Goal: Check status: Check status

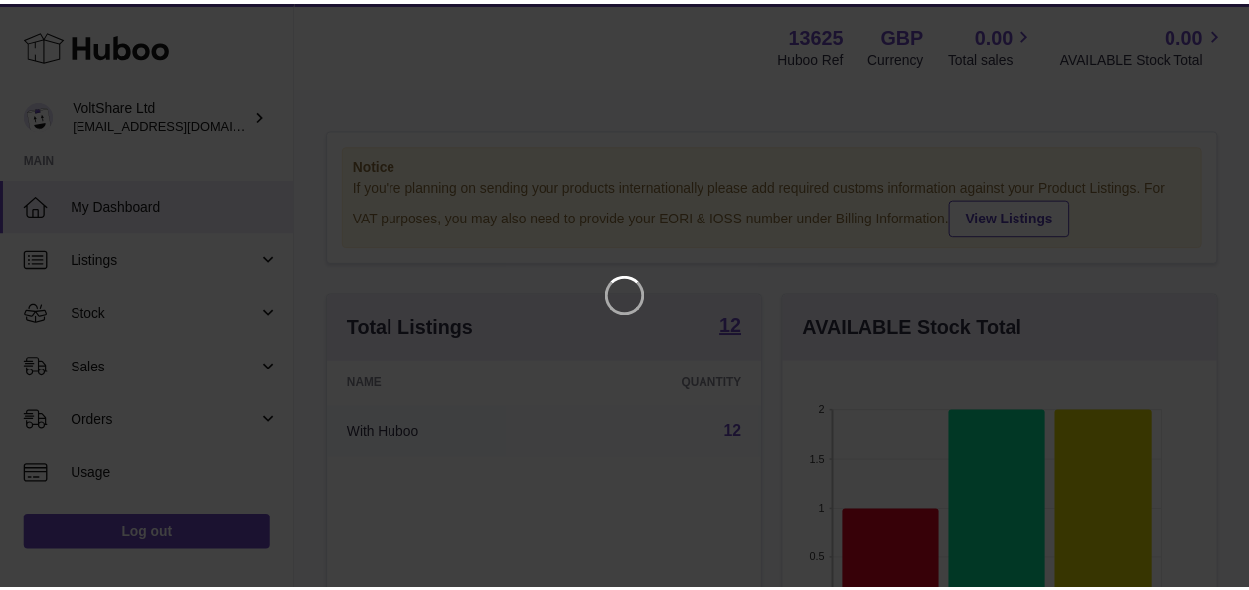
scroll to position [310, 439]
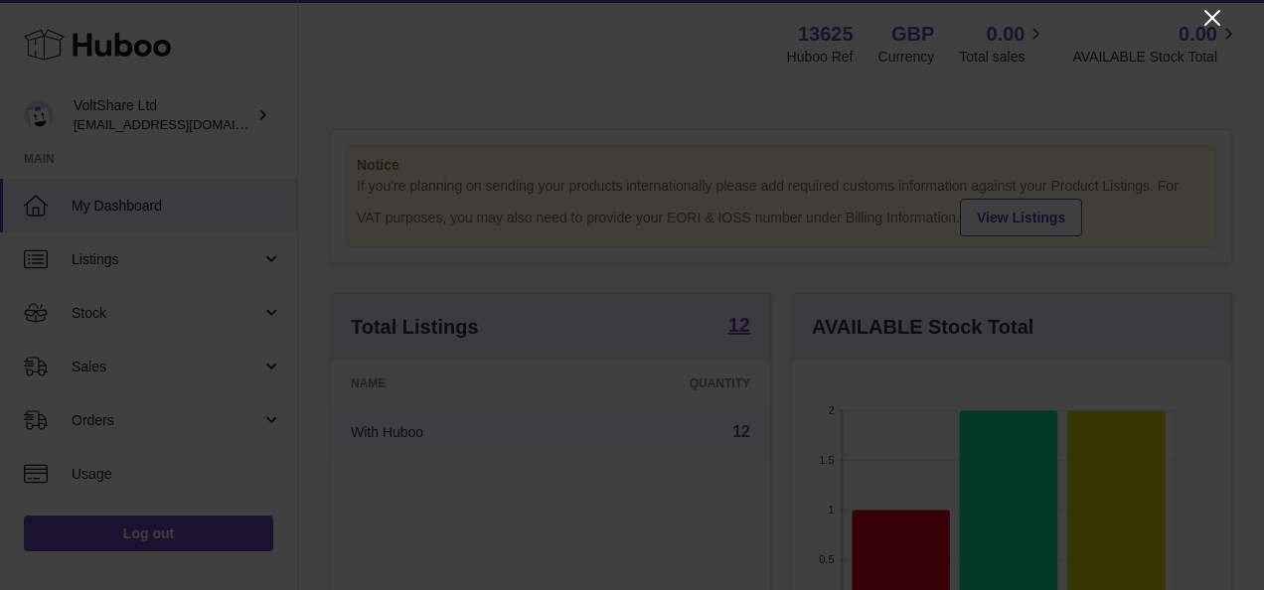
click at [1214, 23] on icon "Close" at bounding box center [1212, 18] width 24 height 24
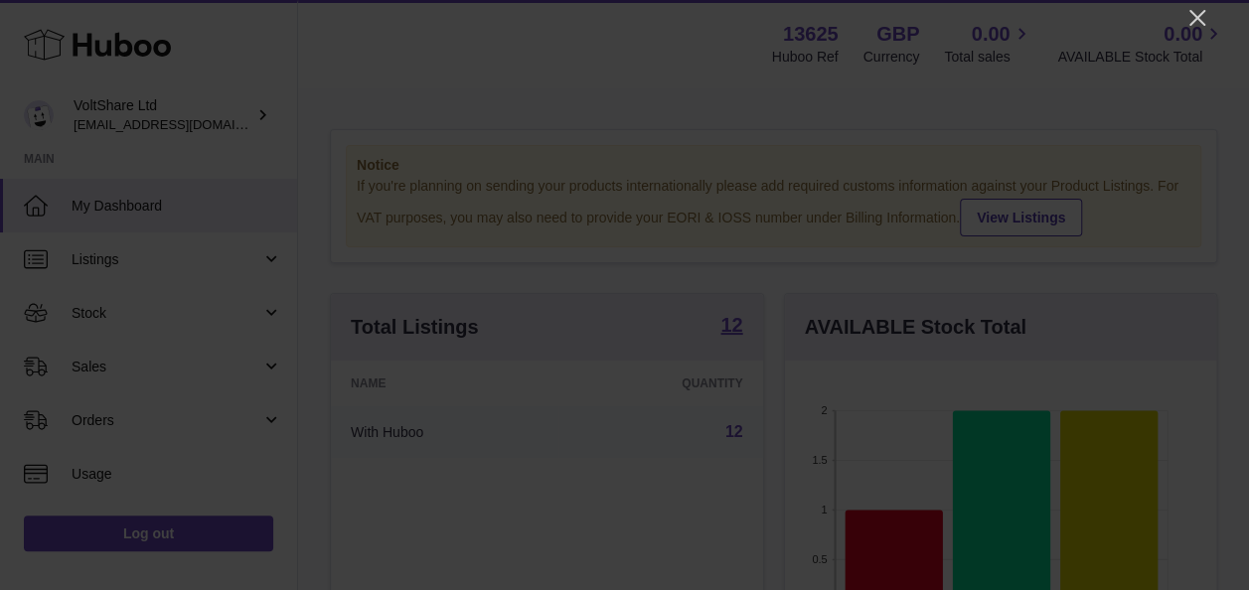
scroll to position [993194, 993070]
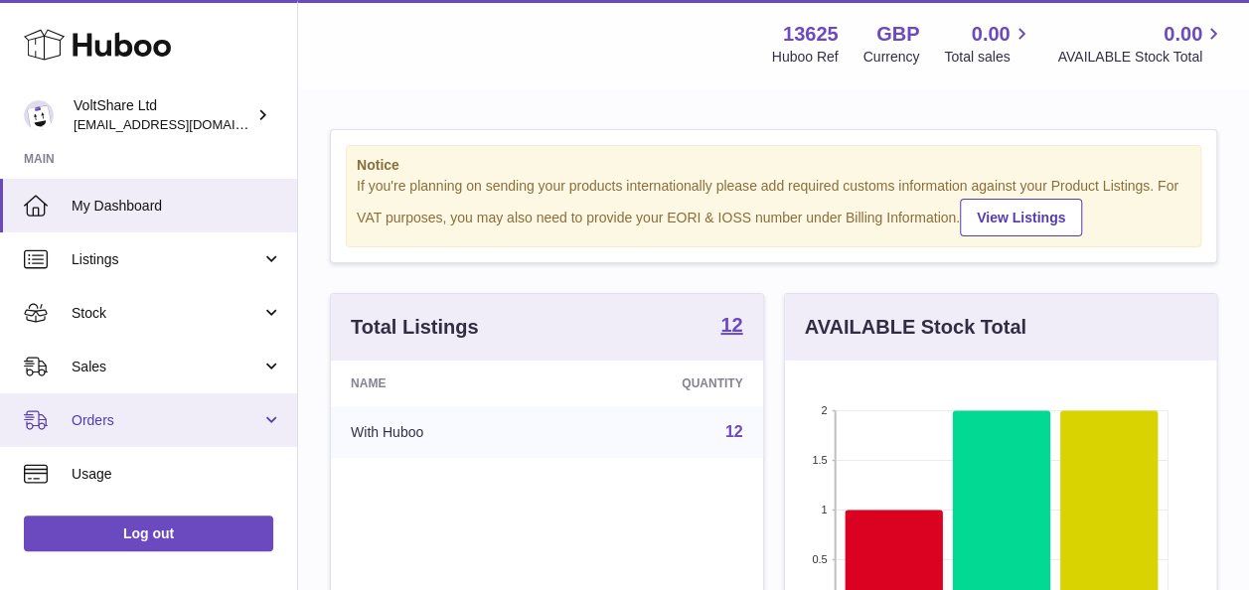
click at [121, 412] on span "Orders" at bounding box center [167, 420] width 190 height 19
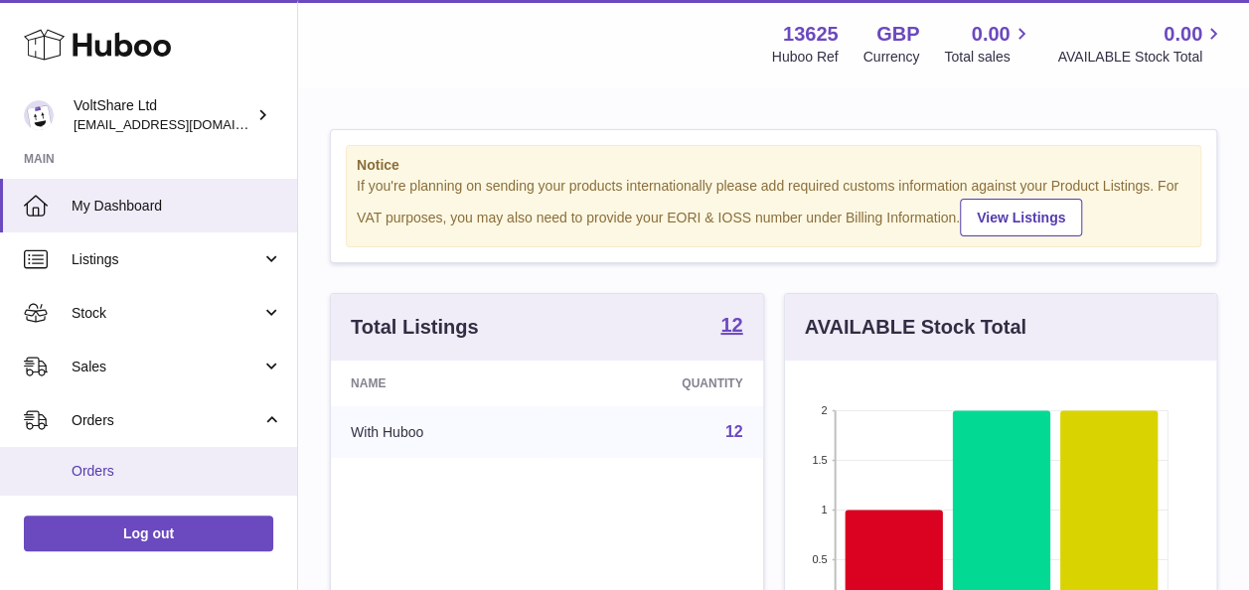
click at [111, 463] on span "Orders" at bounding box center [177, 471] width 211 height 19
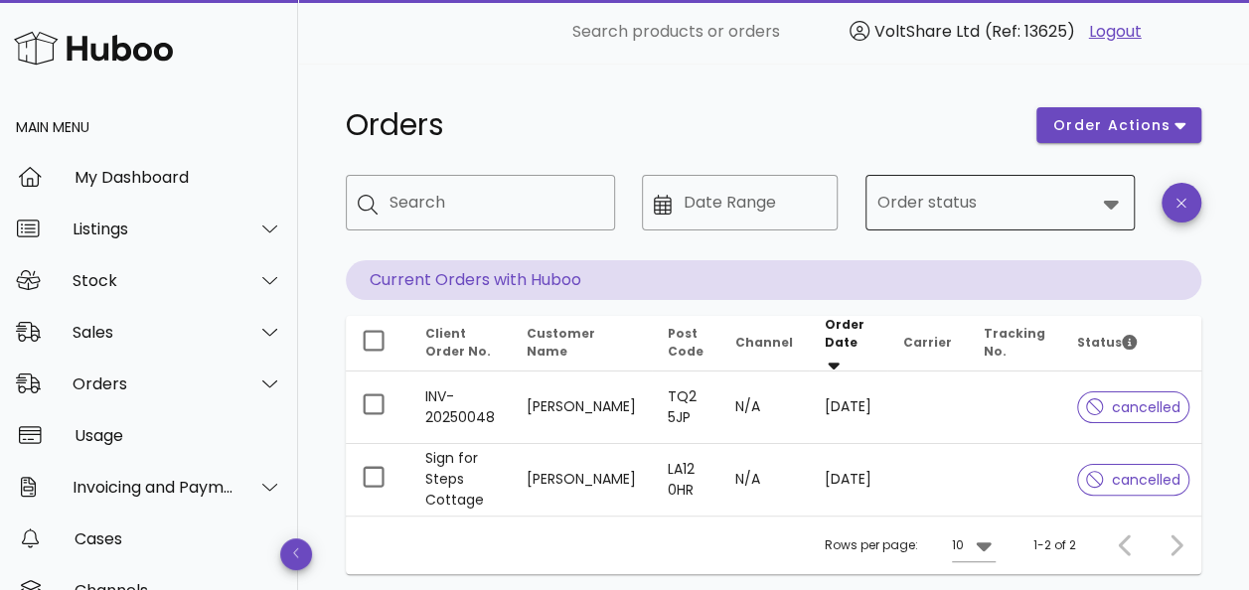
click at [1099, 210] on icon at bounding box center [1111, 204] width 24 height 24
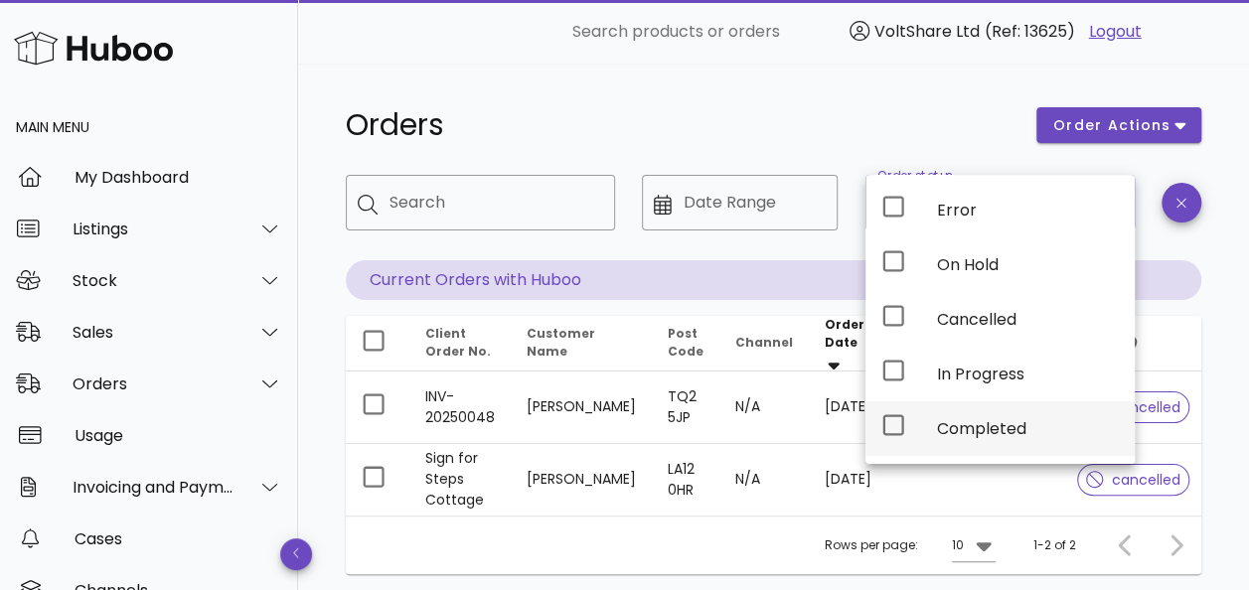
click at [974, 419] on div "Completed" at bounding box center [1028, 428] width 182 height 19
